Goal: Information Seeking & Learning: Learn about a topic

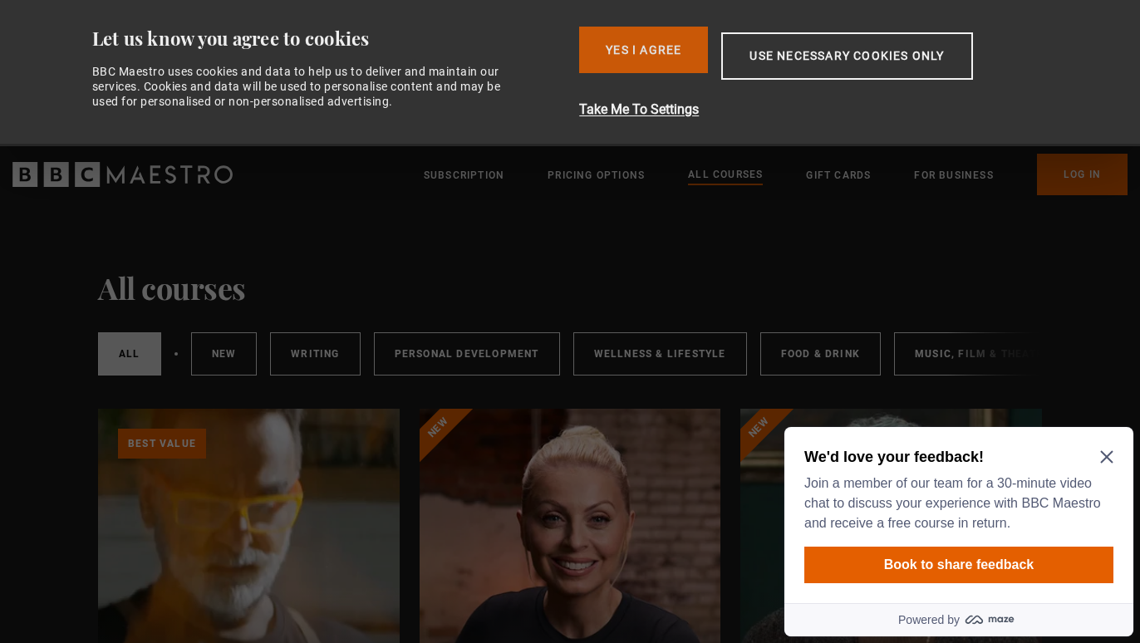
click at [641, 44] on button "Yes I Agree" at bounding box center [643, 50] width 129 height 47
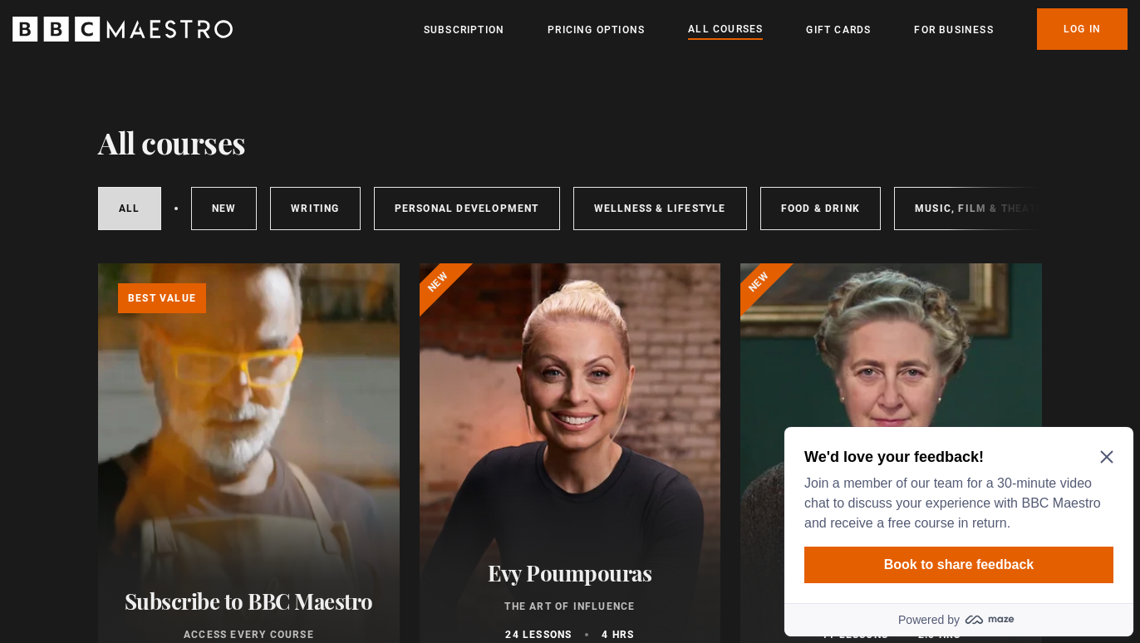
click at [1102, 452] on icon "Close Maze Prompt" at bounding box center [1106, 456] width 13 height 13
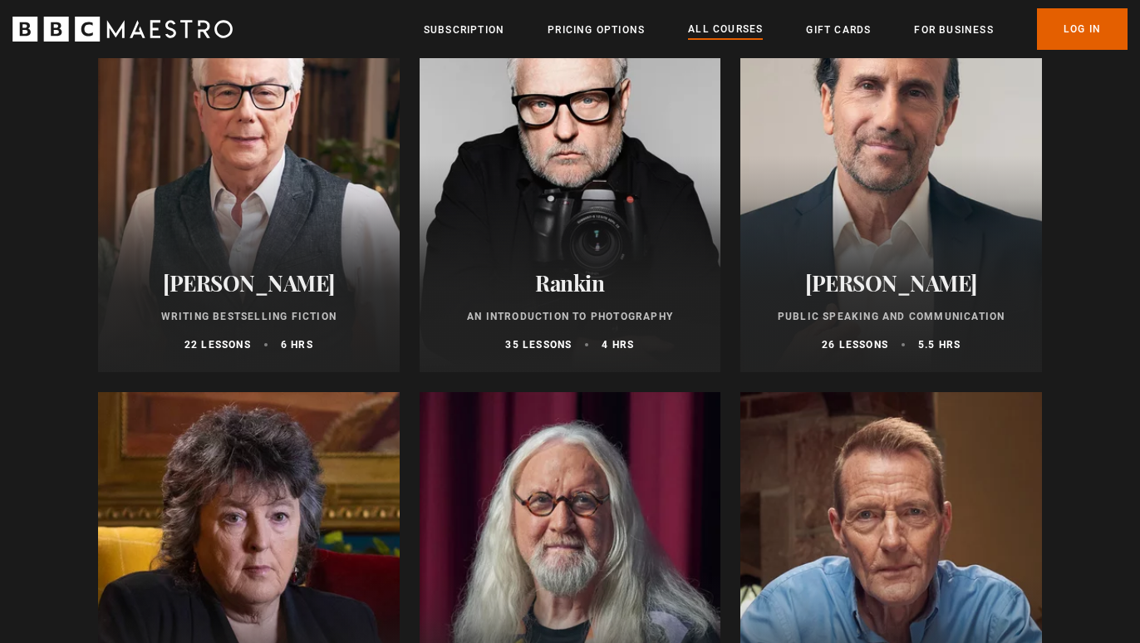
scroll to position [3641, 0]
click at [223, 204] on div at bounding box center [249, 172] width 302 height 399
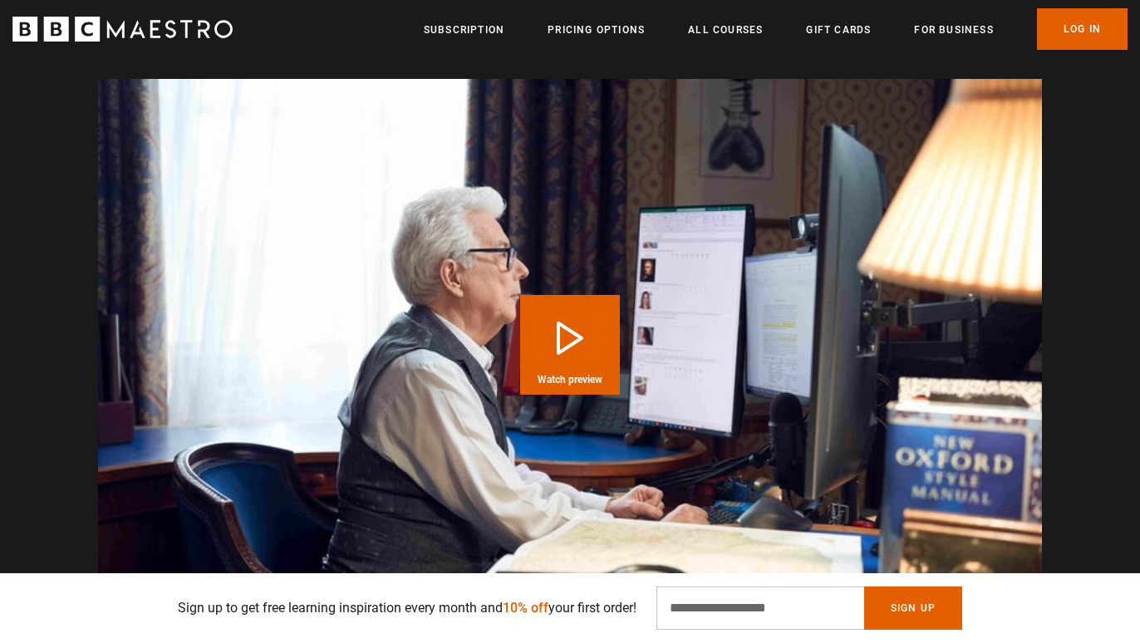
scroll to position [1626, 0]
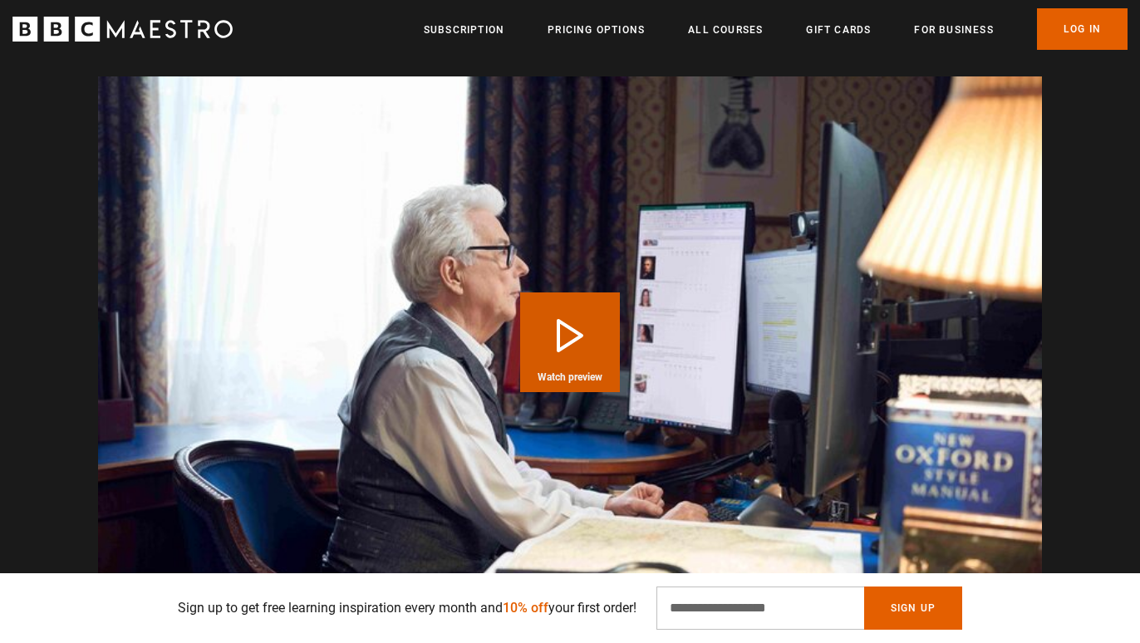
click at [562, 322] on button "Play Course overview for Writing Bestselling Fiction with Ken Follett Watch pre…" at bounding box center [570, 342] width 100 height 100
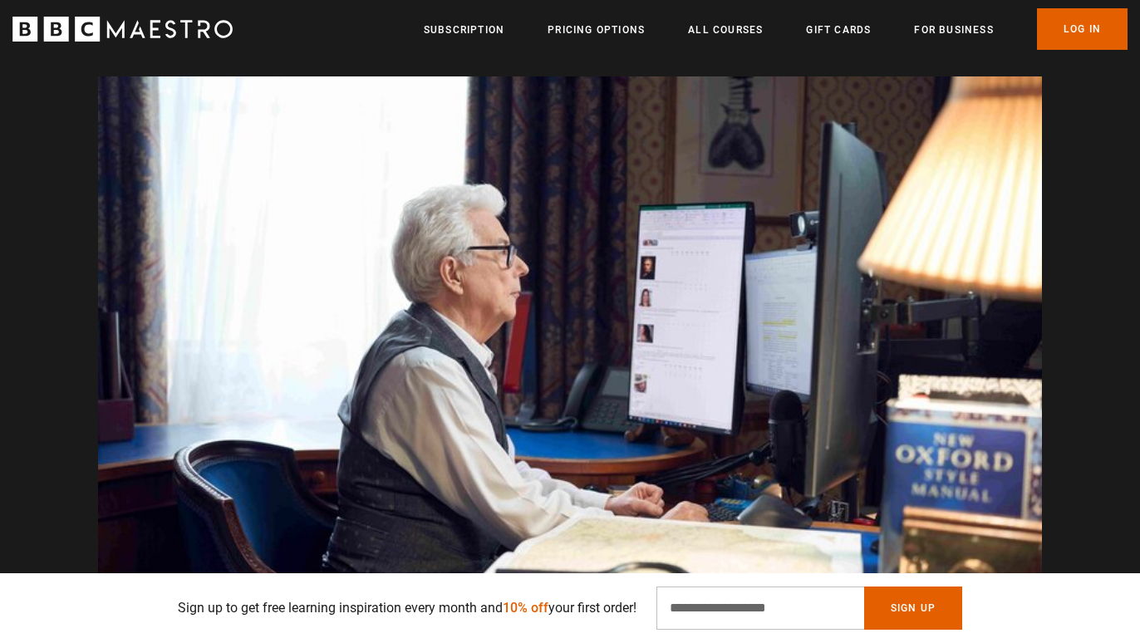
scroll to position [0, 218]
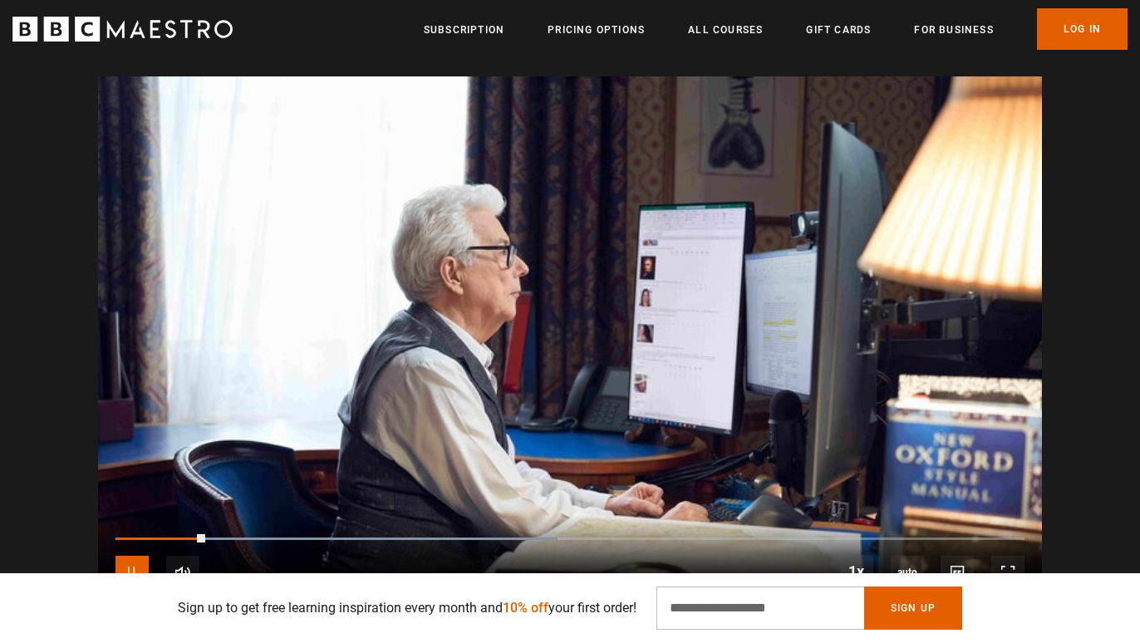
click at [132, 556] on span "Video Player" at bounding box center [131, 572] width 33 height 33
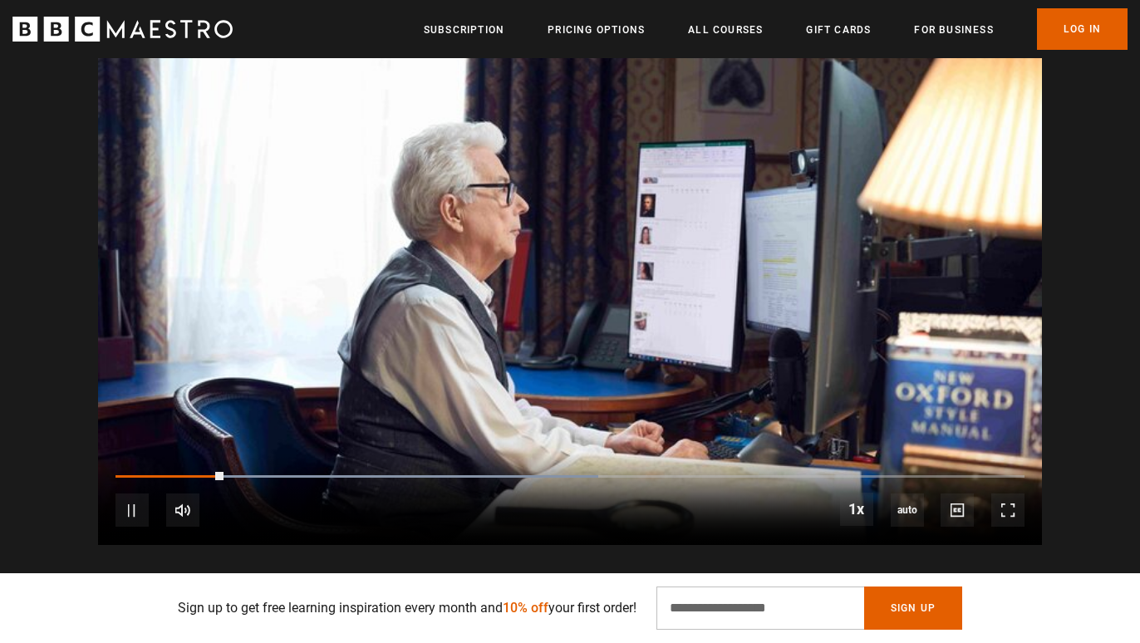
scroll to position [0, 871]
click at [136, 493] on span "Video Player" at bounding box center [131, 509] width 33 height 33
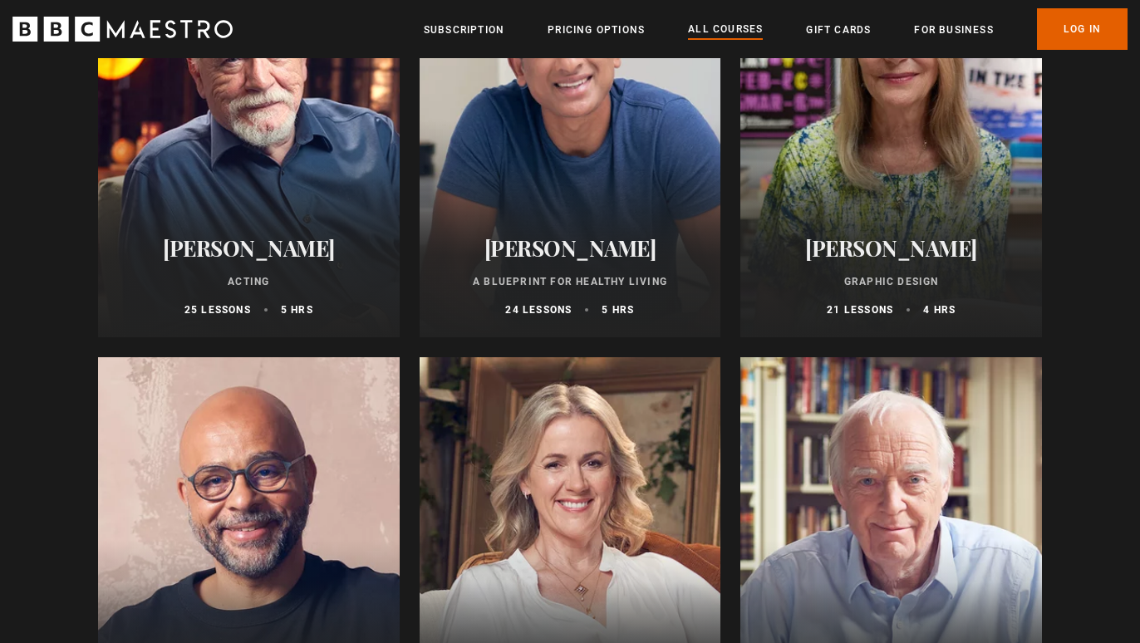
scroll to position [2836, 0]
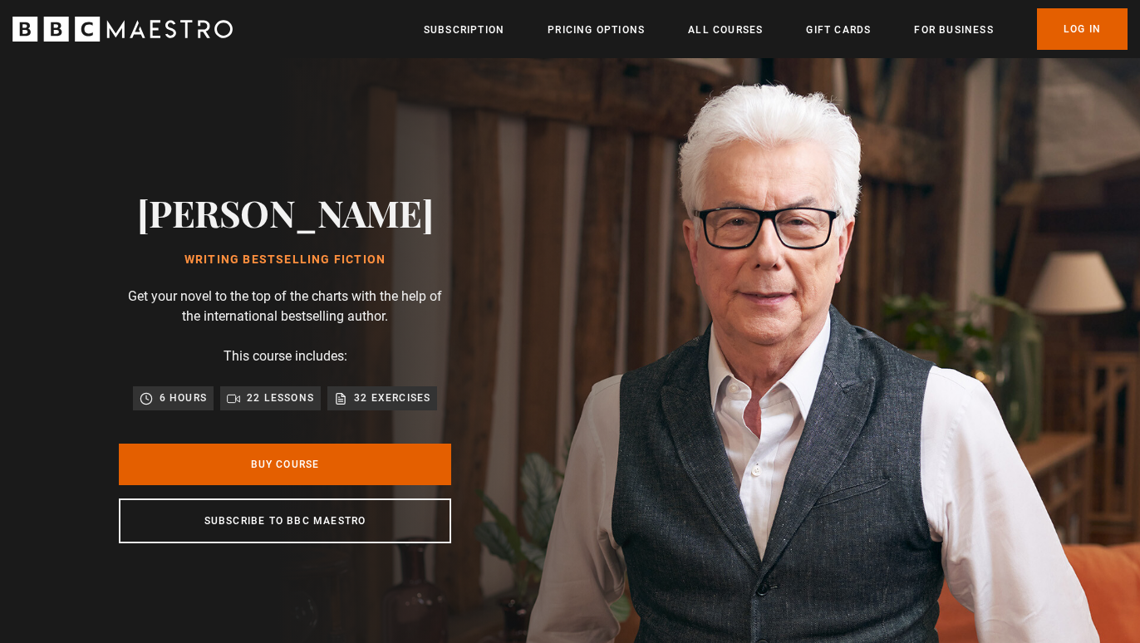
scroll to position [0, 871]
